Goal: Information Seeking & Learning: Learn about a topic

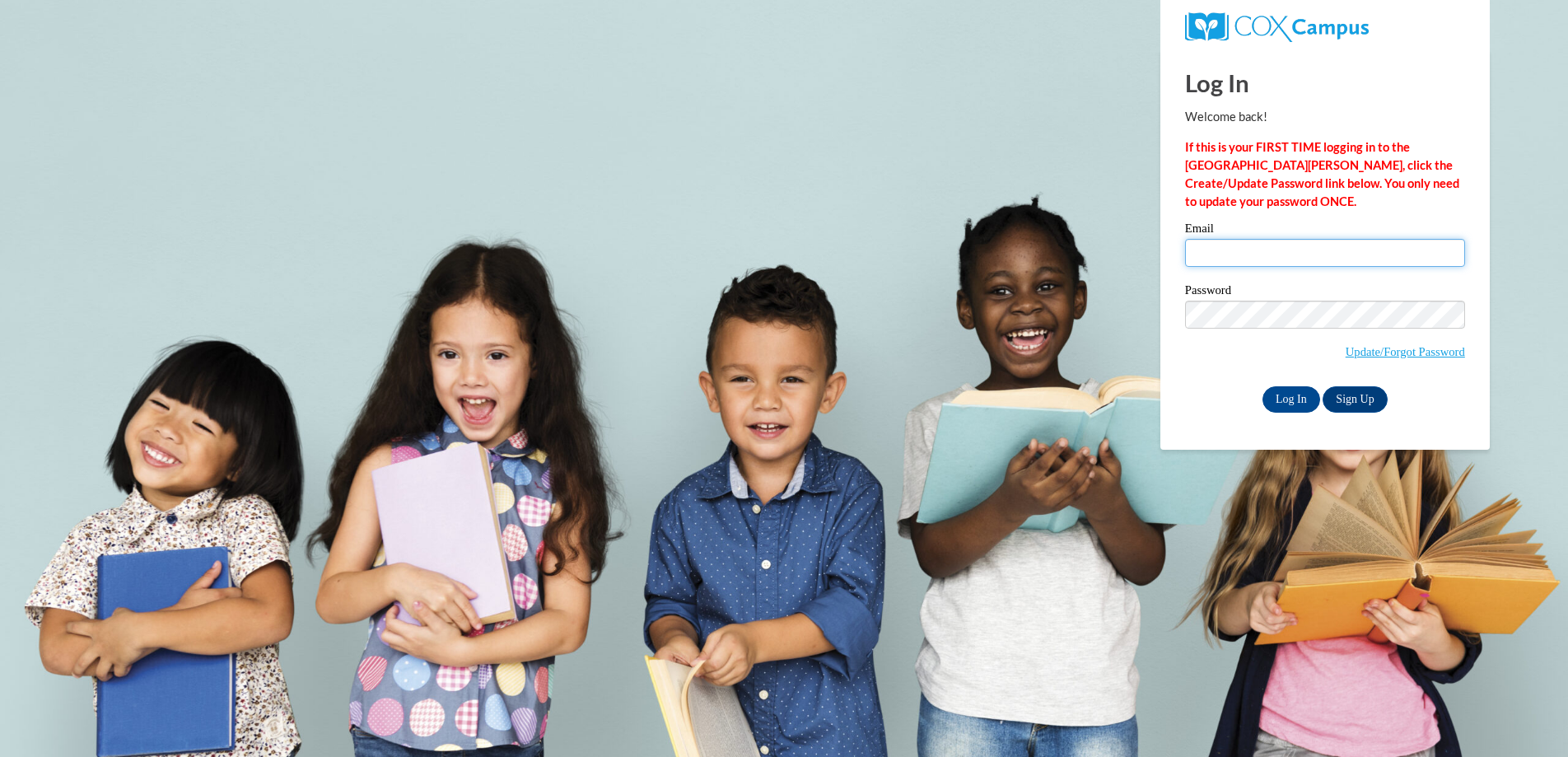
click at [1232, 249] on input "Email" at bounding box center [1325, 253] width 280 height 28
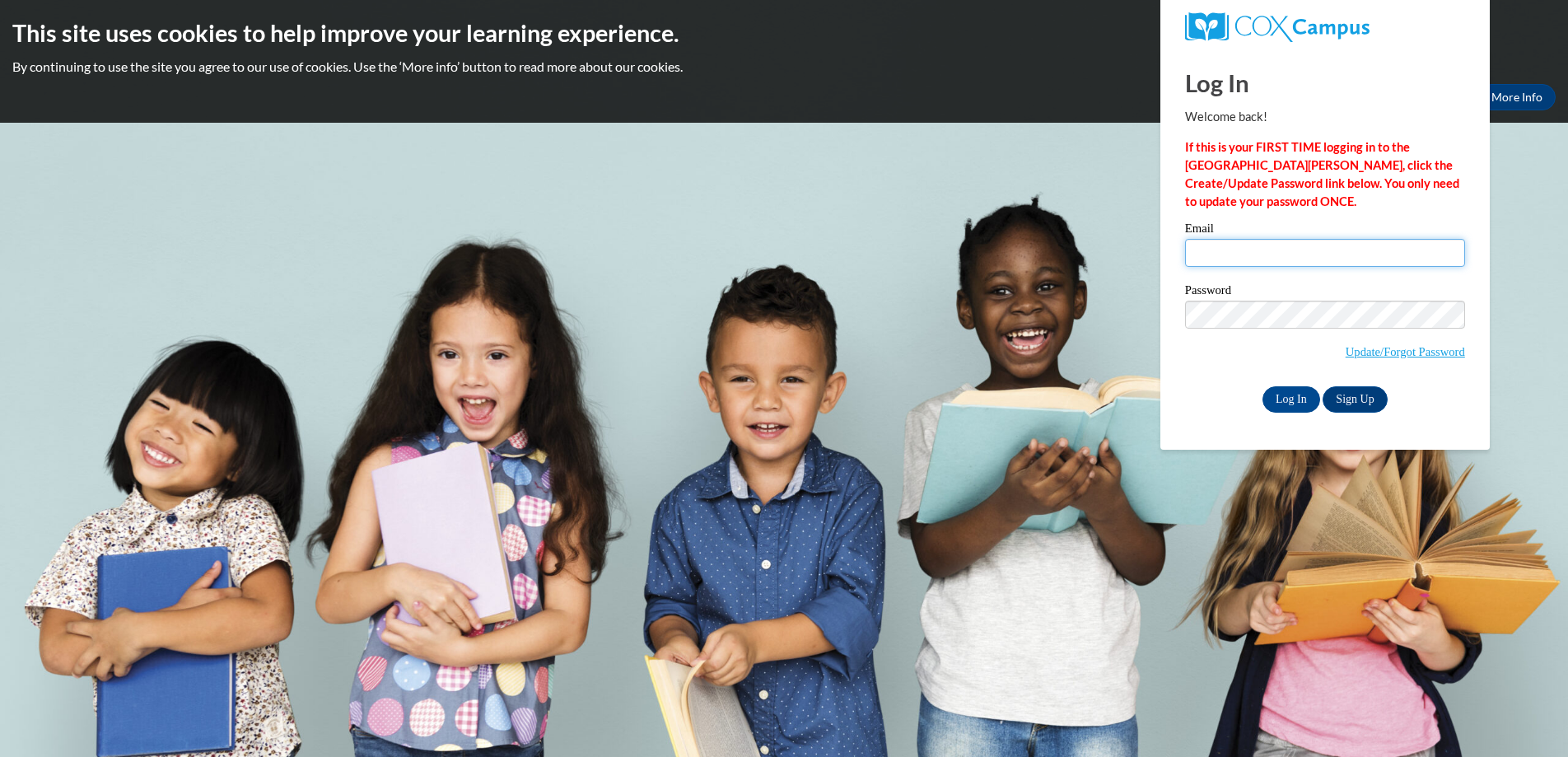
type input "cathorp@sasd.net"
click at [1281, 405] on input "Log In" at bounding box center [1291, 400] width 58 height 26
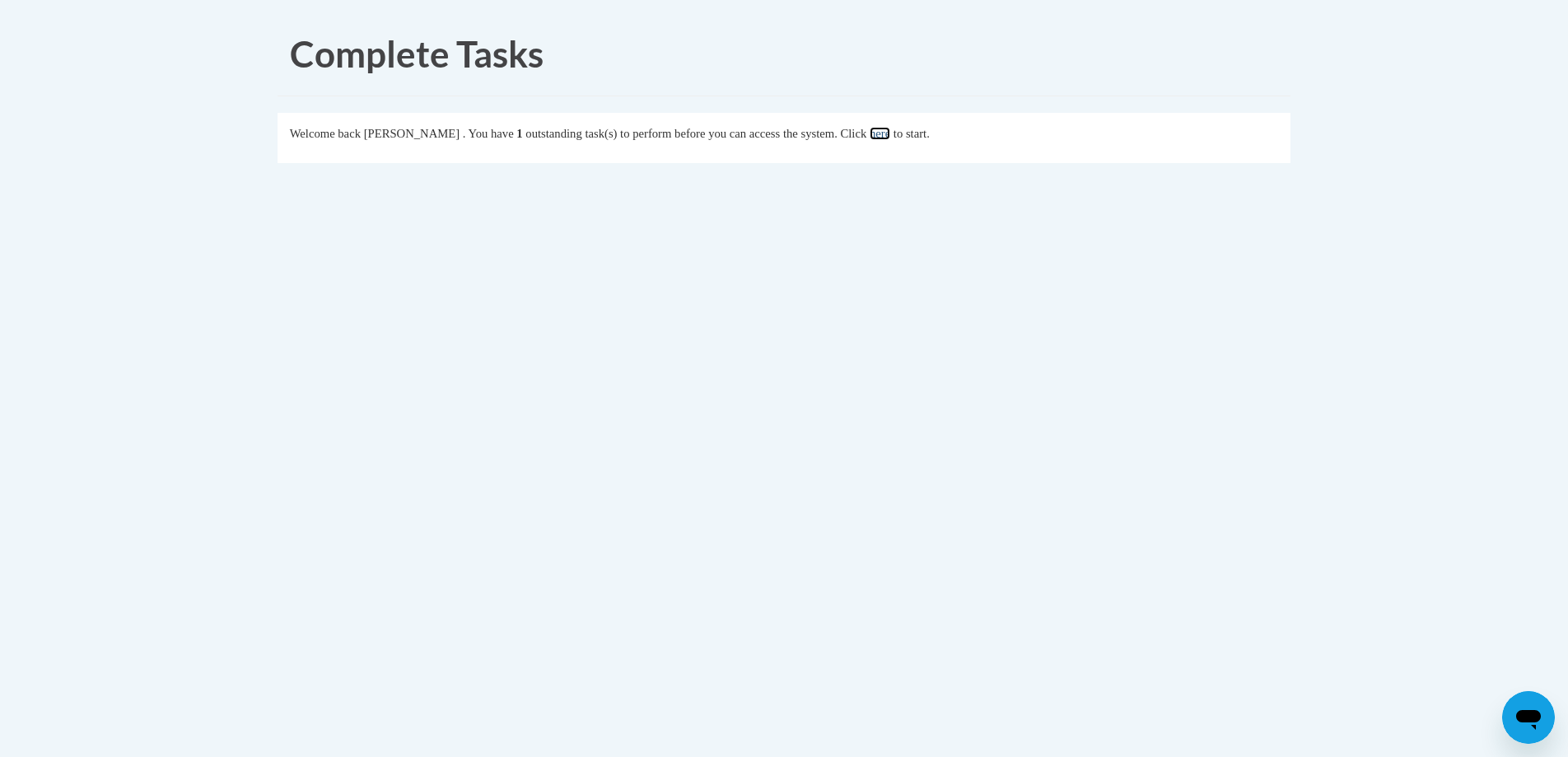
click at [891, 137] on link "here" at bounding box center [880, 133] width 21 height 13
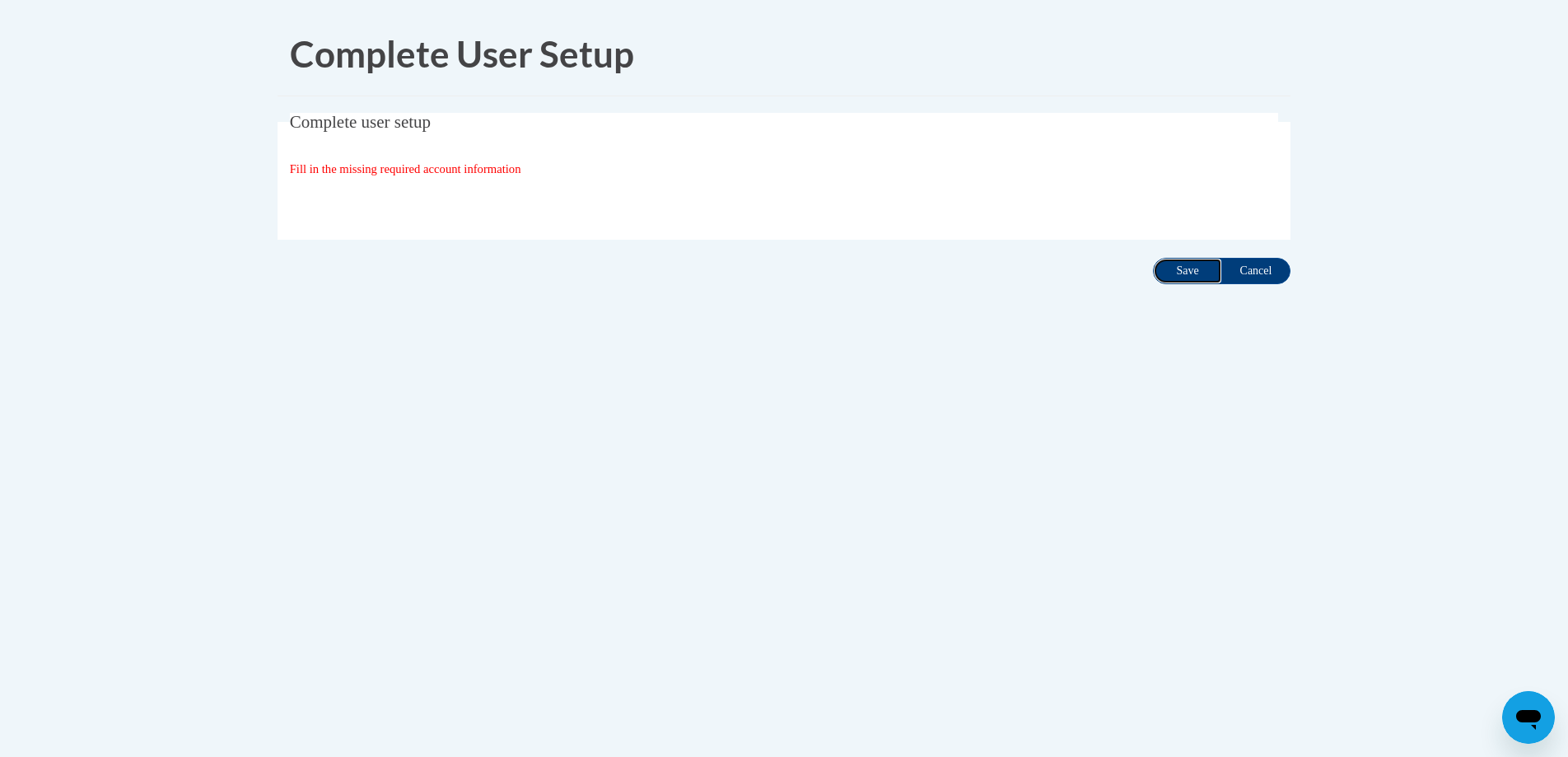
click at [1174, 281] on input "Save" at bounding box center [1187, 271] width 69 height 26
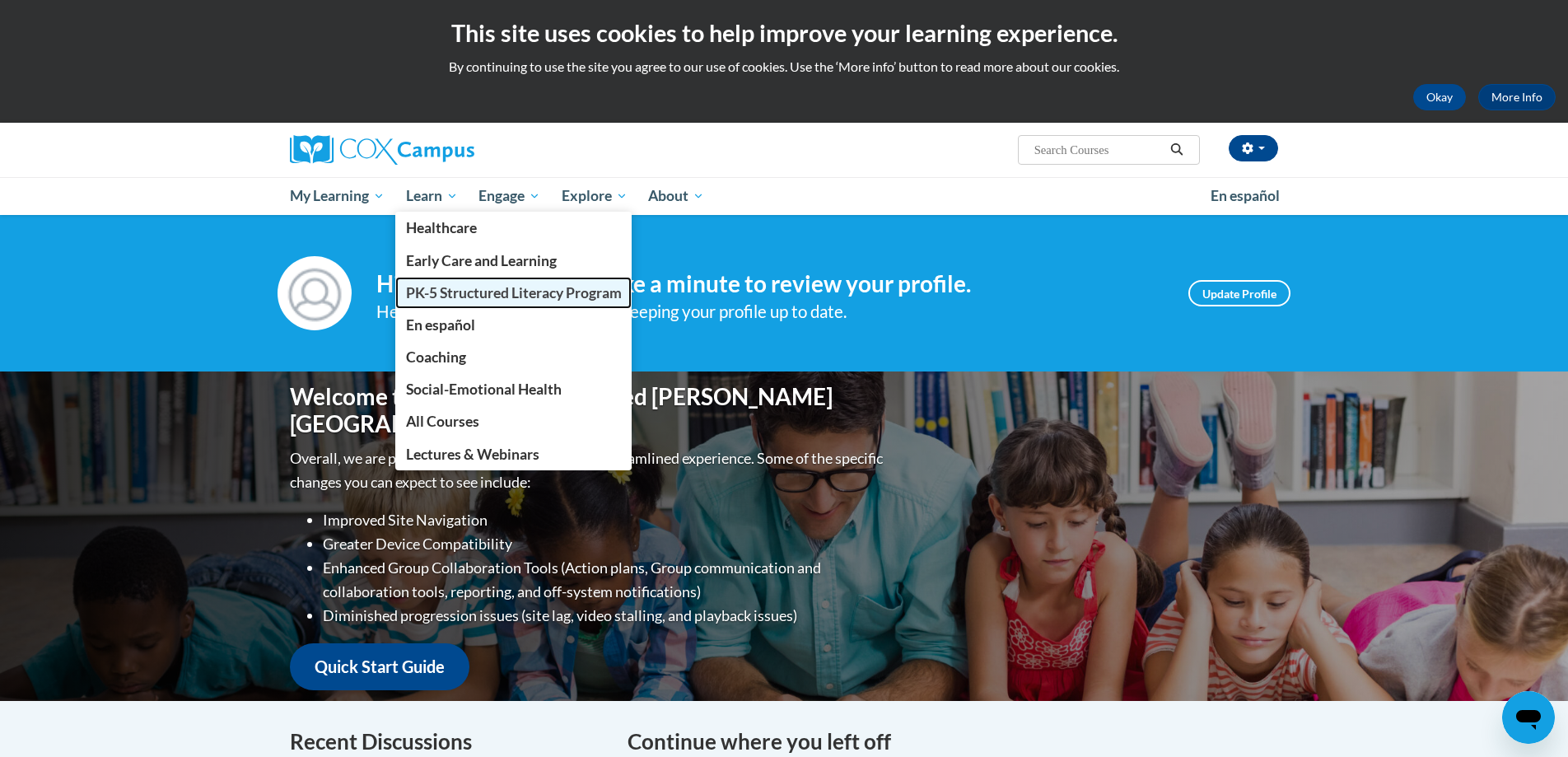
click at [458, 300] on span "PK-5 Structured Literacy Program" at bounding box center [514, 293] width 215 height 17
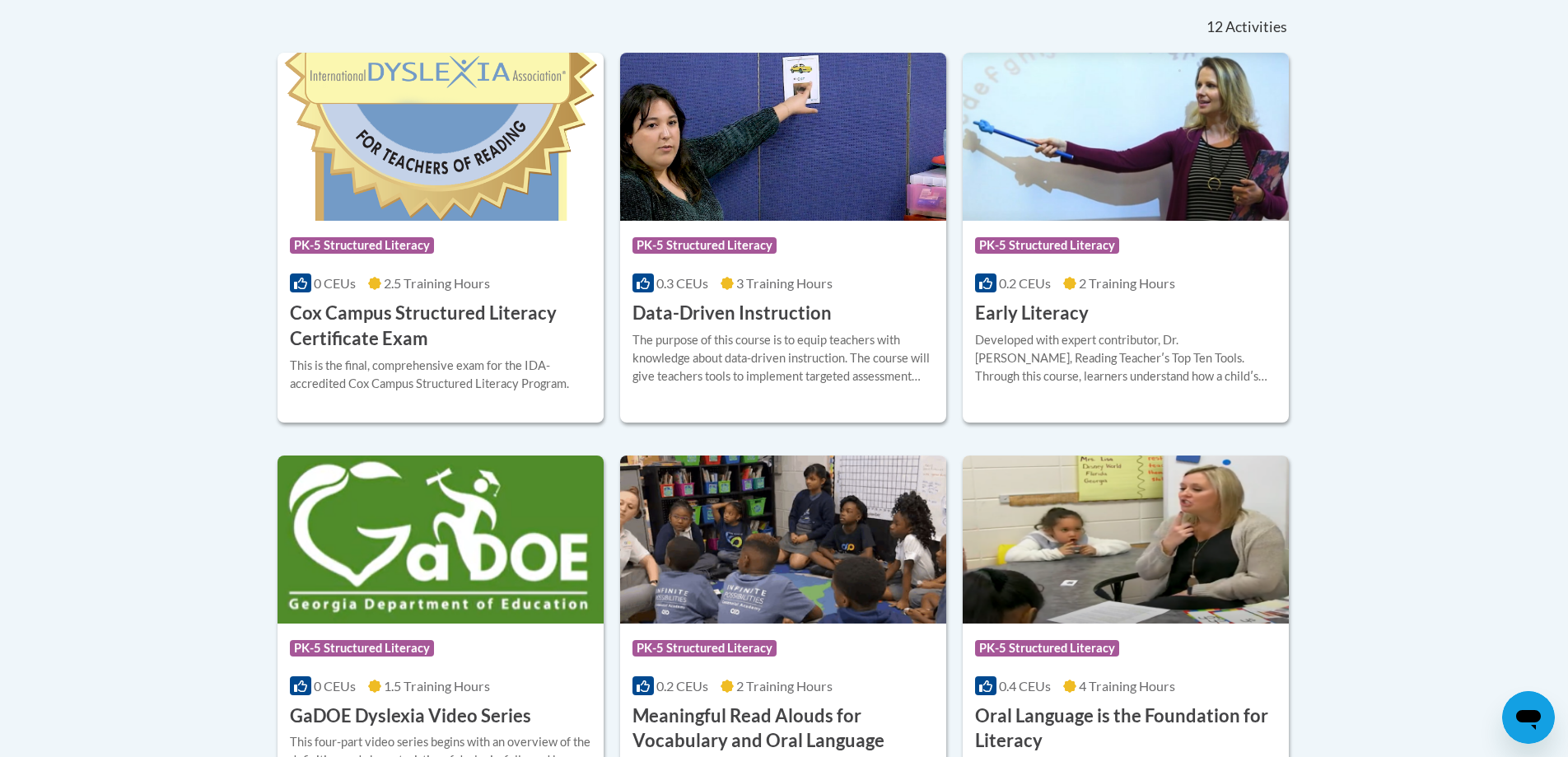
scroll to position [455, 0]
